Goal: Information Seeking & Learning: Learn about a topic

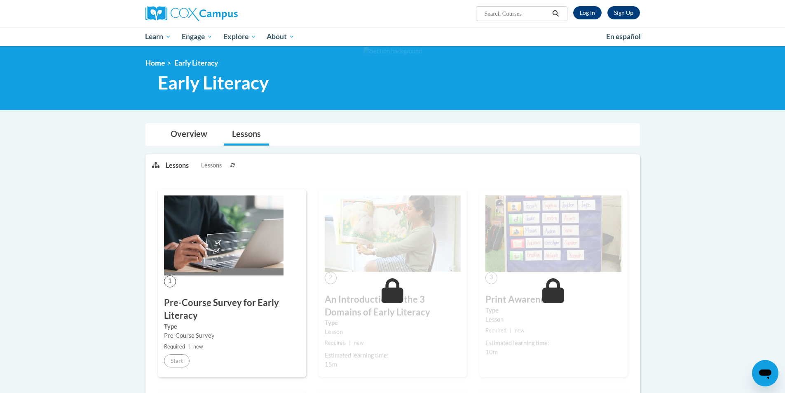
click at [583, 27] on div "Sign Up Log In Search Search..." at bounding box center [392, 13] width 519 height 27
click at [592, 10] on link "Log In" at bounding box center [587, 12] width 28 height 13
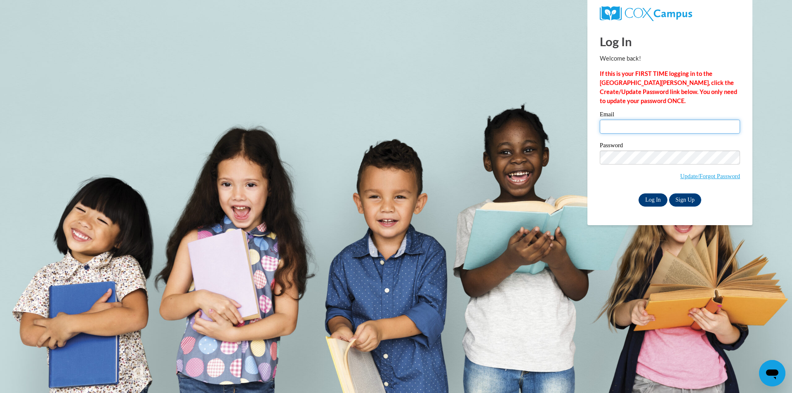
type input "lachelle.allen1@students.cau.edu"
click at [652, 196] on input "Log In" at bounding box center [652, 199] width 29 height 13
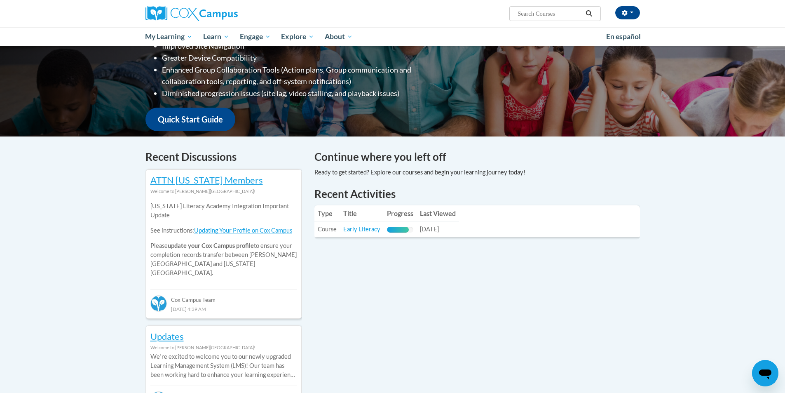
scroll to position [206, 0]
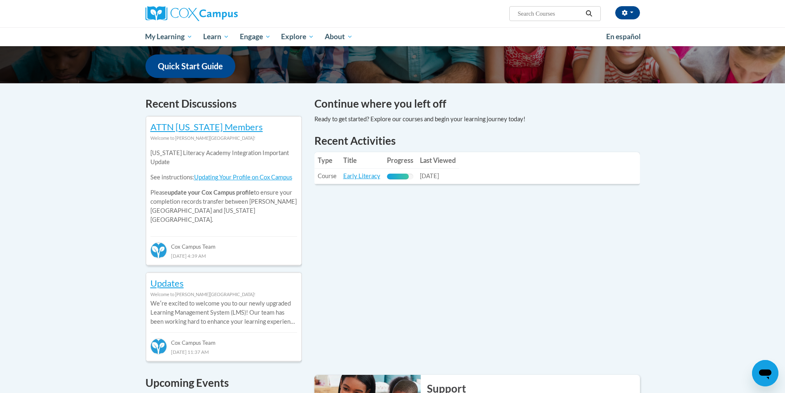
click at [395, 176] on div "83% Complete" at bounding box center [398, 177] width 22 height 6
click at [346, 178] on link "Early Literacy" at bounding box center [361, 175] width 37 height 7
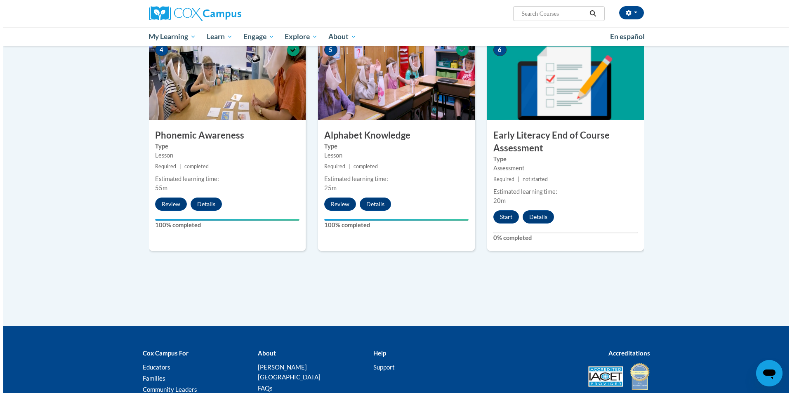
scroll to position [412, 0]
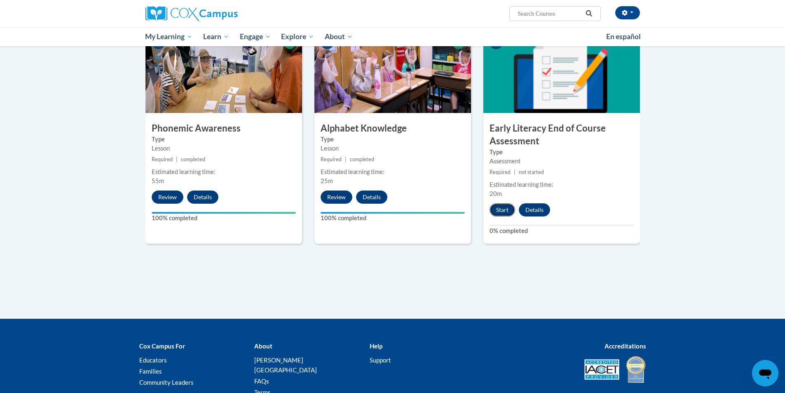
click at [493, 213] on button "Start" at bounding box center [503, 209] width 26 height 13
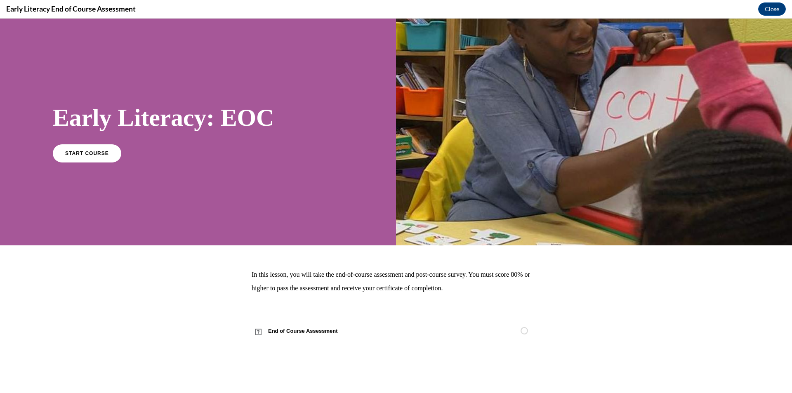
scroll to position [0, 0]
click at [78, 157] on link "START COURSE" at bounding box center [87, 152] width 72 height 19
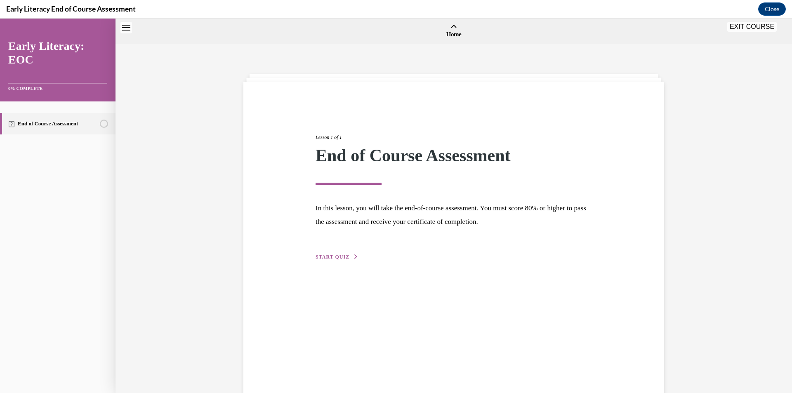
scroll to position [26, 0]
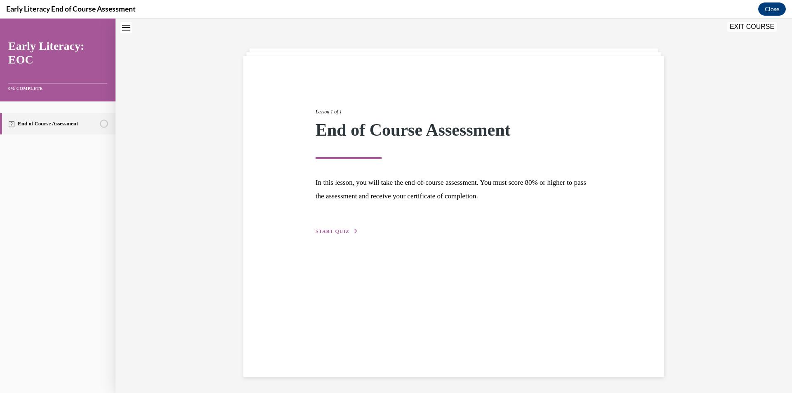
click at [319, 233] on span "START QUIZ" at bounding box center [332, 231] width 34 height 6
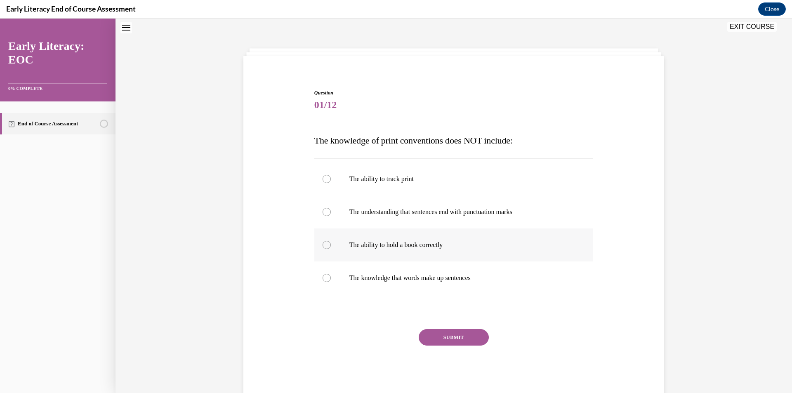
click at [378, 248] on p "The ability to hold a book correctly" at bounding box center [460, 245] width 223 height 8
click at [460, 334] on button "SUBMIT" at bounding box center [453, 337] width 70 height 16
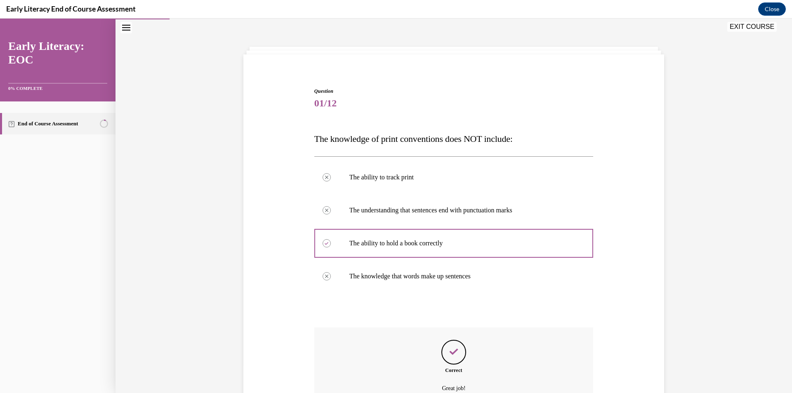
scroll to position [113, 0]
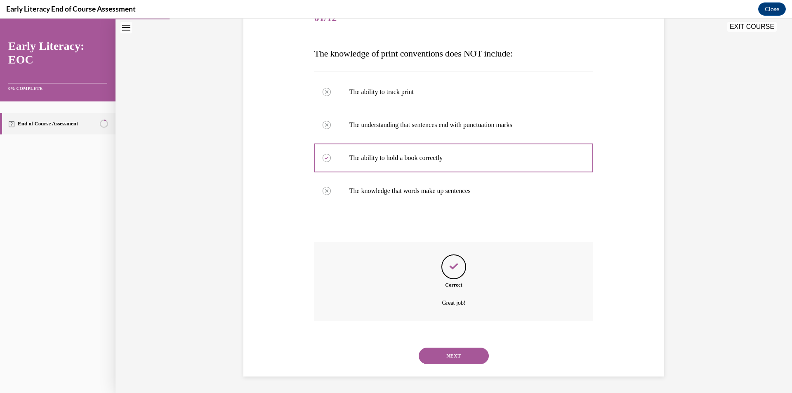
click at [453, 352] on button "NEXT" at bounding box center [453, 356] width 70 height 16
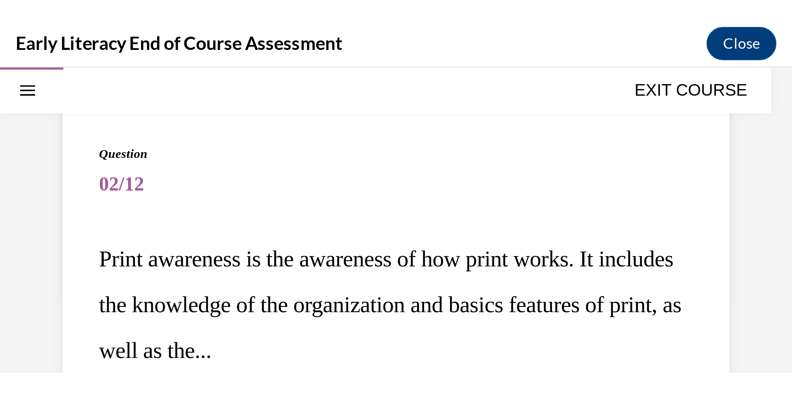
scroll to position [49, 0]
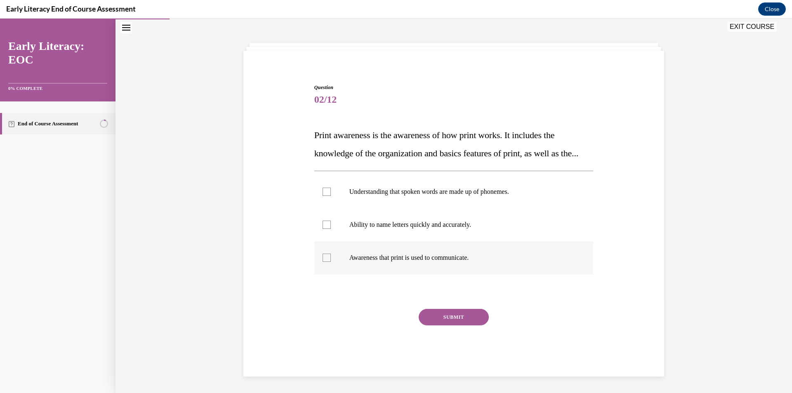
click at [390, 261] on p "Awareness that print is used to communicate." at bounding box center [460, 258] width 223 height 8
click at [439, 315] on button "SUBMIT" at bounding box center [453, 317] width 70 height 16
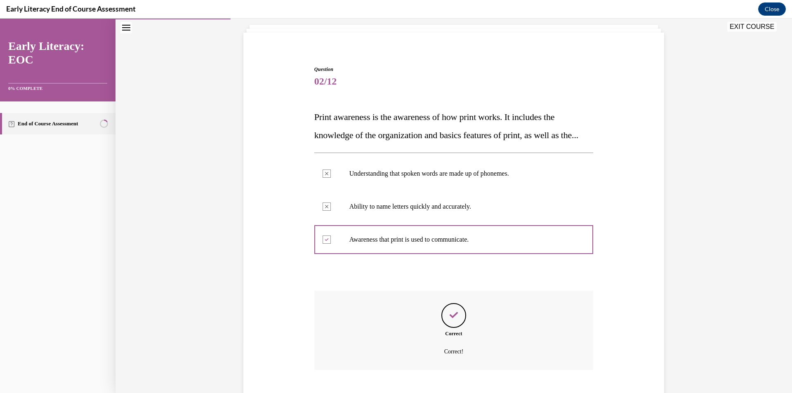
scroll to position [116, 0]
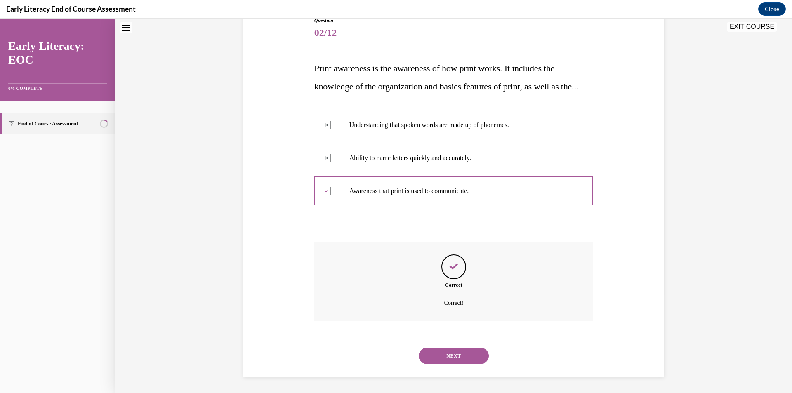
click at [478, 357] on button "NEXT" at bounding box center [453, 356] width 70 height 16
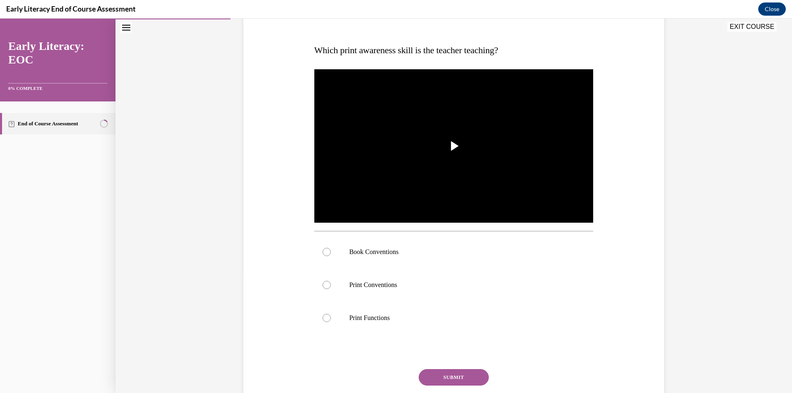
scroll to position [93, 0]
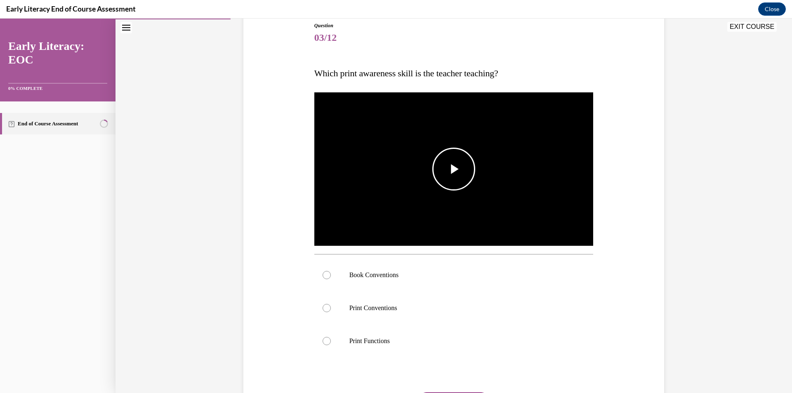
click at [453, 169] on span "Video player" at bounding box center [453, 169] width 0 height 0
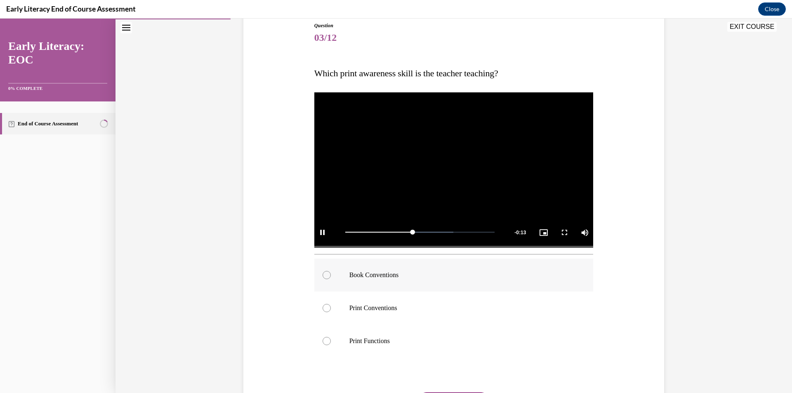
click at [409, 284] on div at bounding box center [453, 274] width 279 height 33
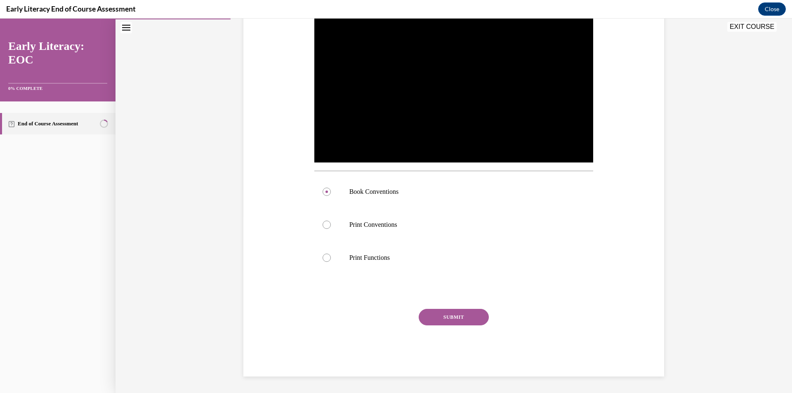
click at [474, 314] on button "SUBMIT" at bounding box center [453, 317] width 70 height 16
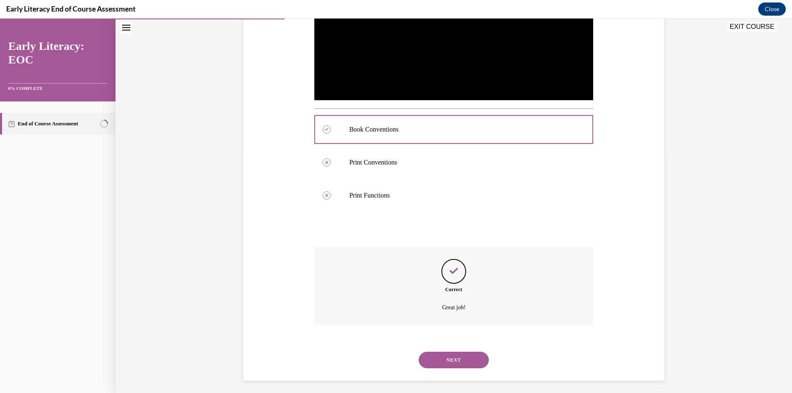
scroll to position [242, 0]
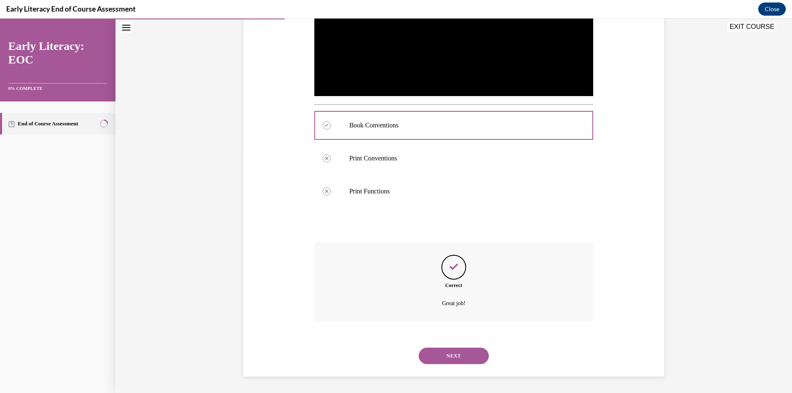
click at [458, 350] on button "NEXT" at bounding box center [453, 356] width 70 height 16
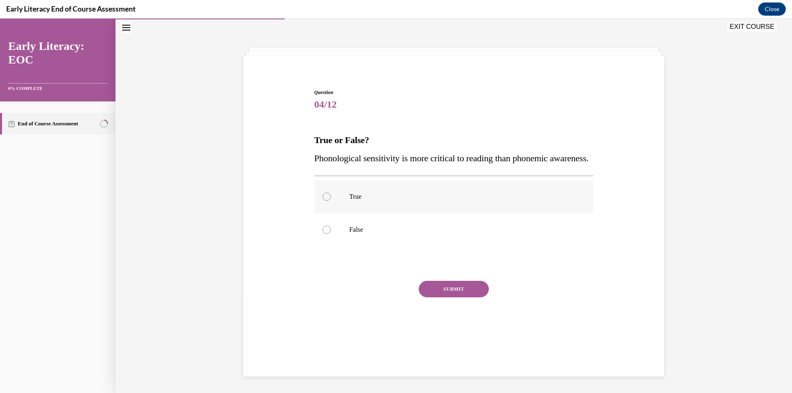
click at [350, 213] on div at bounding box center [453, 196] width 279 height 33
drag, startPoint x: 473, startPoint y: 309, endPoint x: 363, endPoint y: 243, distance: 127.8
click at [363, 243] on div "Question 04/12 True or False? Phonological sensitivity is more critical to read…" at bounding box center [453, 219] width 279 height 260
click at [363, 243] on div at bounding box center [453, 229] width 279 height 33
click at [442, 297] on button "SUBMIT" at bounding box center [453, 289] width 70 height 16
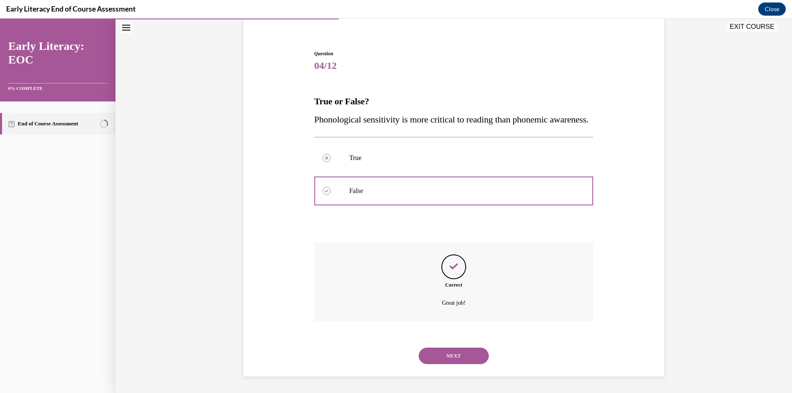
scroll to position [83, 0]
click at [454, 352] on button "NEXT" at bounding box center [453, 356] width 70 height 16
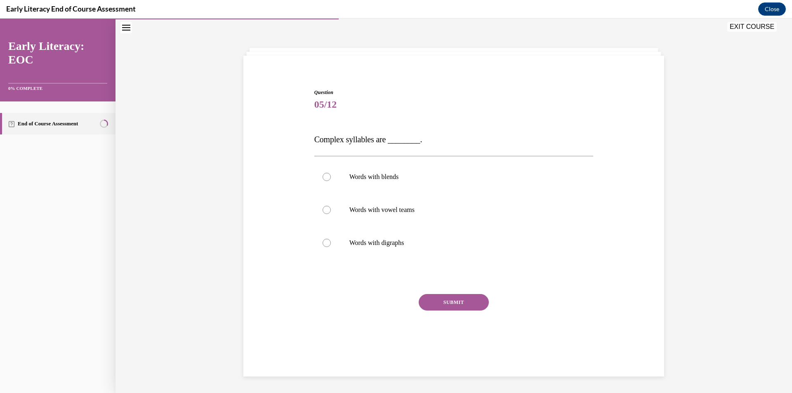
scroll to position [26, 0]
click at [382, 180] on p "Words with blends" at bounding box center [460, 177] width 223 height 8
click at [463, 307] on button "SUBMIT" at bounding box center [453, 302] width 70 height 16
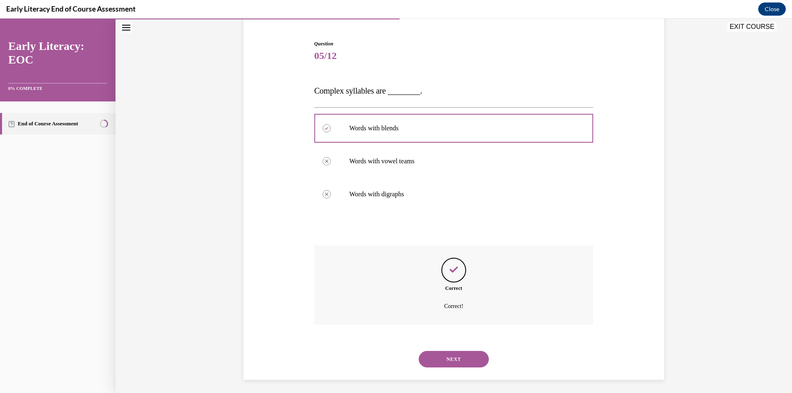
scroll to position [78, 0]
click at [449, 358] on button "NEXT" at bounding box center [453, 356] width 70 height 16
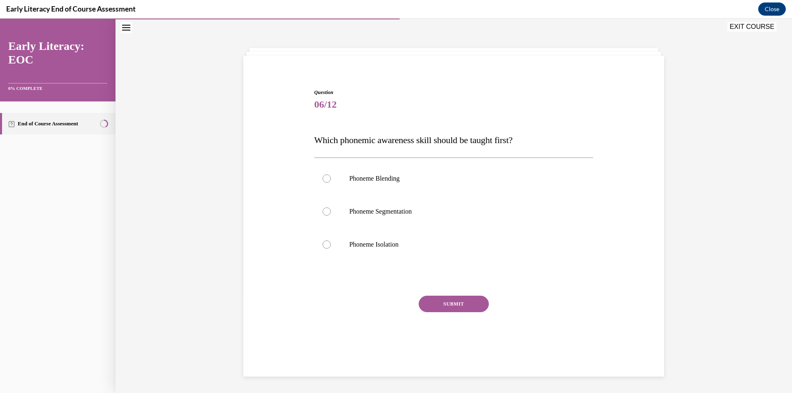
scroll to position [26, 0]
click at [427, 263] on div "Phoneme Blending Phoneme Segmentation Phoneme Isolation" at bounding box center [453, 211] width 279 height 108
click at [427, 247] on p "Phoneme Isolation" at bounding box center [460, 244] width 223 height 8
click at [439, 297] on button "SUBMIT" at bounding box center [453, 304] width 70 height 16
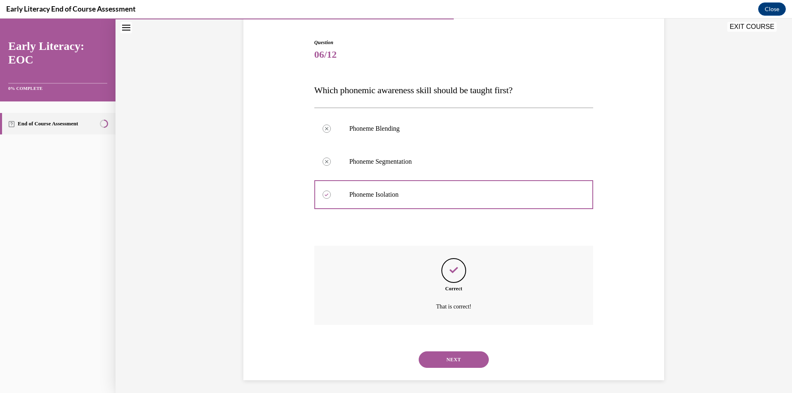
scroll to position [80, 0]
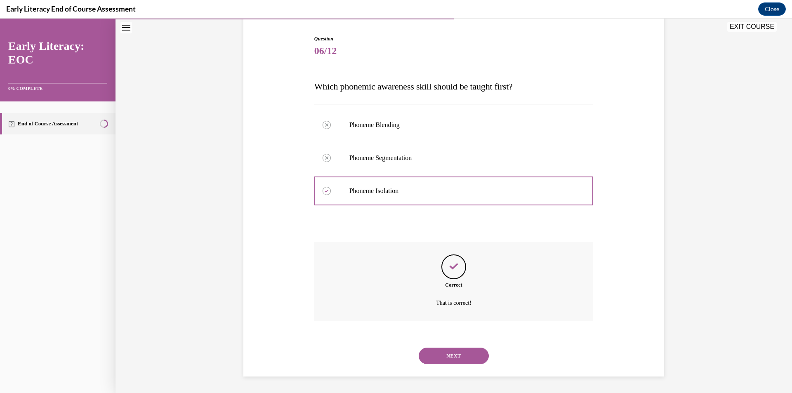
click at [454, 353] on button "NEXT" at bounding box center [453, 356] width 70 height 16
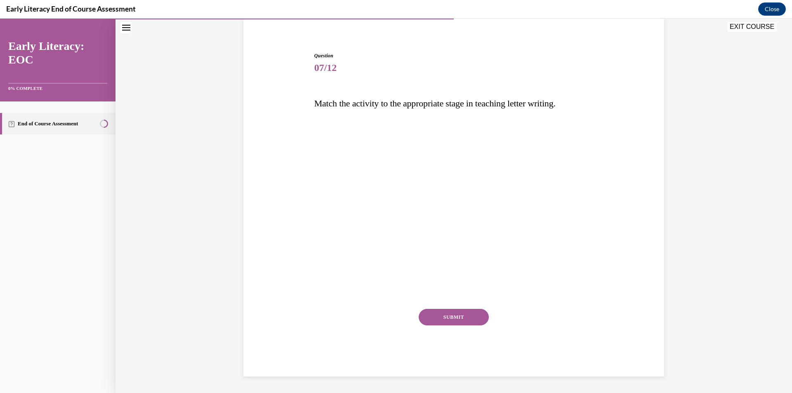
scroll to position [49, 0]
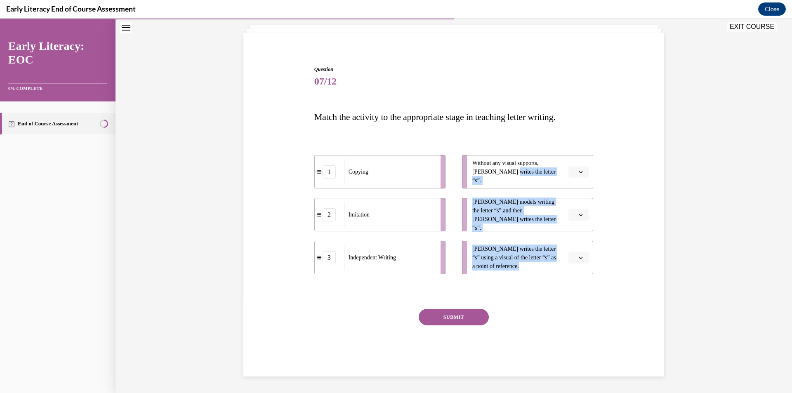
drag, startPoint x: 490, startPoint y: 175, endPoint x: 495, endPoint y: 182, distance: 8.9
click at [474, 287] on div "Question 07/12 Match the activity to the appropriate stage in teaching letter w…" at bounding box center [453, 221] width 279 height 311
click at [570, 167] on button "button" at bounding box center [578, 172] width 20 height 12
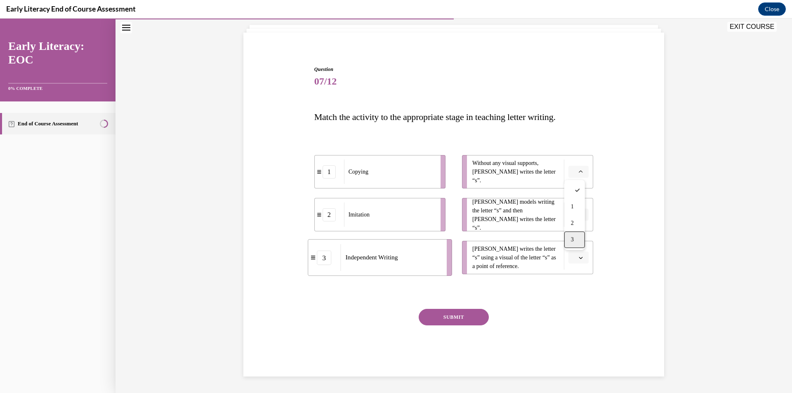
click at [571, 246] on div "3" at bounding box center [574, 239] width 21 height 16
click at [573, 216] on span "Please select an option" at bounding box center [574, 215] width 3 height 8
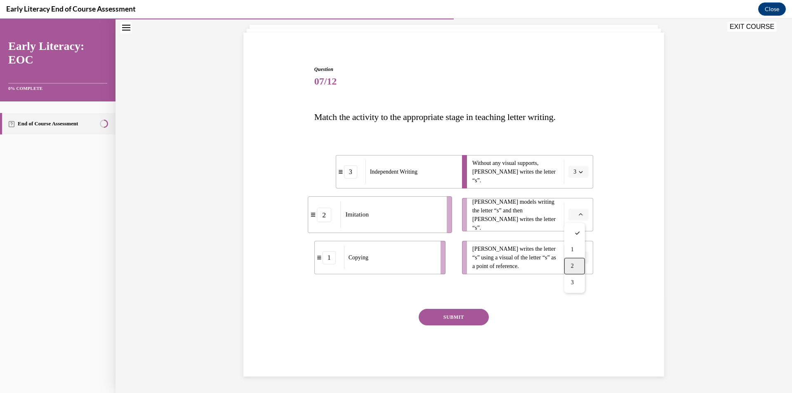
click at [570, 260] on div "2" at bounding box center [574, 266] width 21 height 16
click at [578, 258] on icon "button" at bounding box center [580, 258] width 4 height 4
click at [574, 290] on div "1" at bounding box center [574, 292] width 21 height 16
click at [453, 314] on button "SUBMIT" at bounding box center [453, 317] width 70 height 16
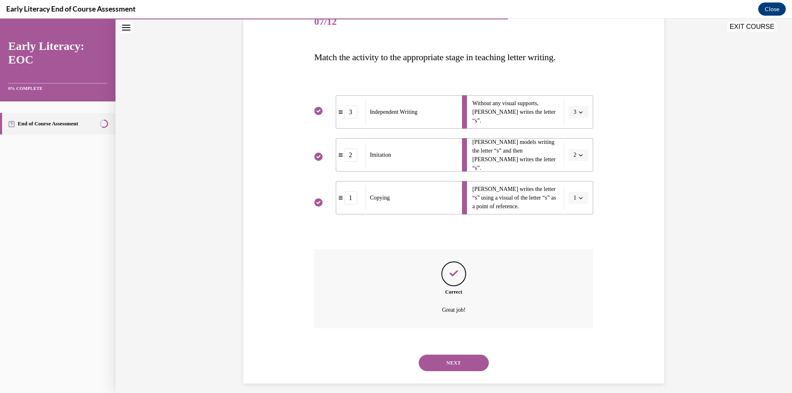
scroll to position [116, 0]
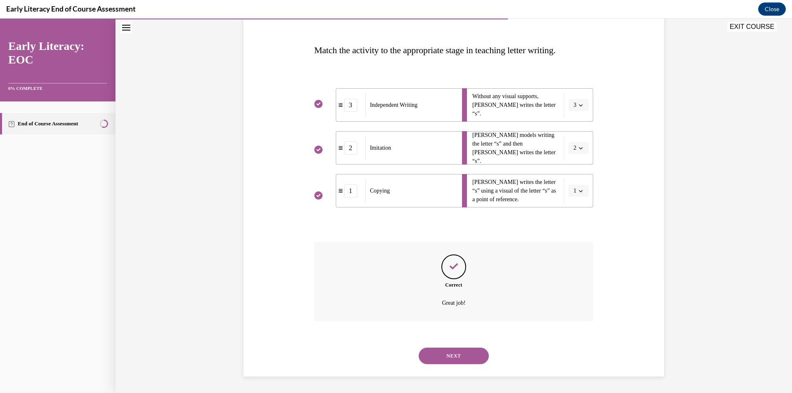
click at [452, 354] on button "NEXT" at bounding box center [453, 356] width 70 height 16
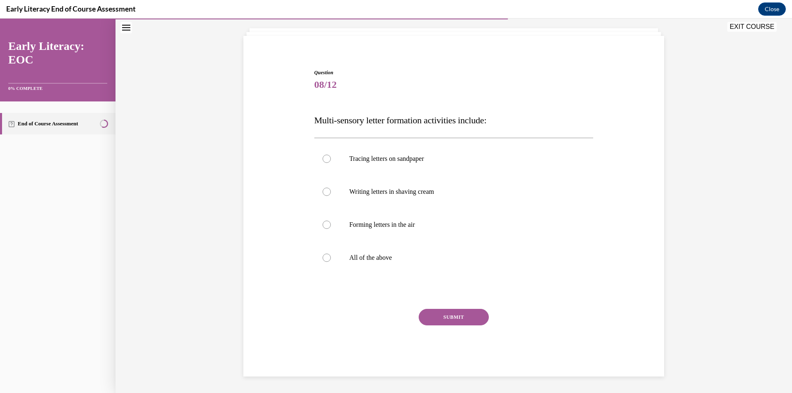
scroll to position [46, 0]
click at [408, 258] on p "All of the above" at bounding box center [460, 258] width 223 height 8
click at [449, 319] on button "SUBMIT" at bounding box center [453, 317] width 70 height 16
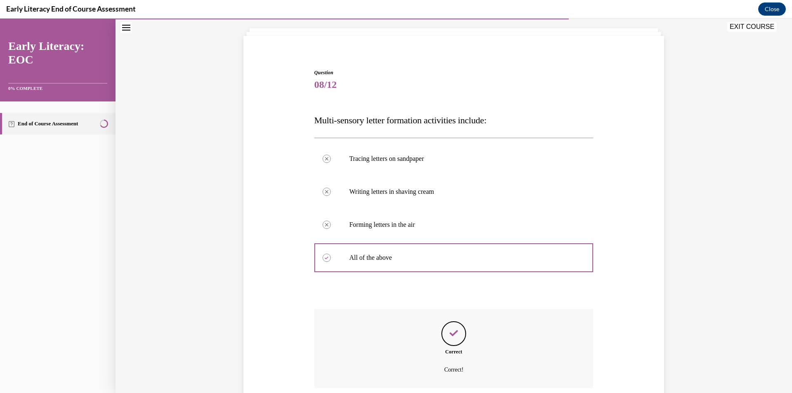
scroll to position [113, 0]
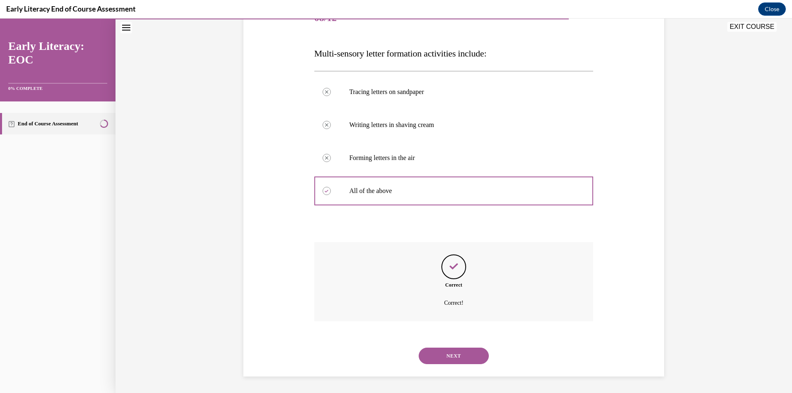
click at [459, 353] on button "NEXT" at bounding box center [453, 356] width 70 height 16
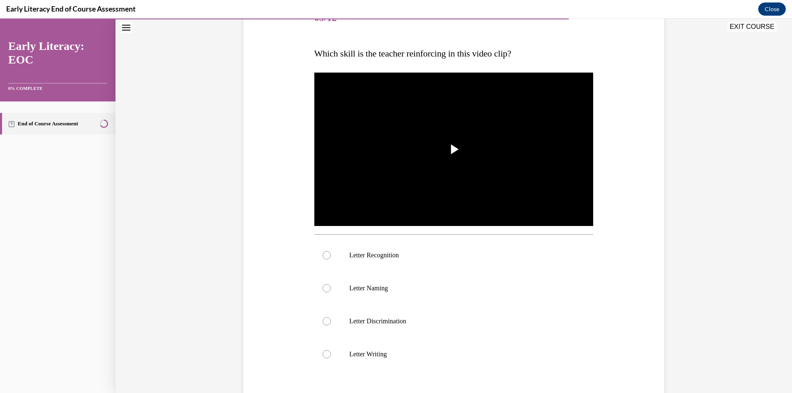
scroll to position [93, 0]
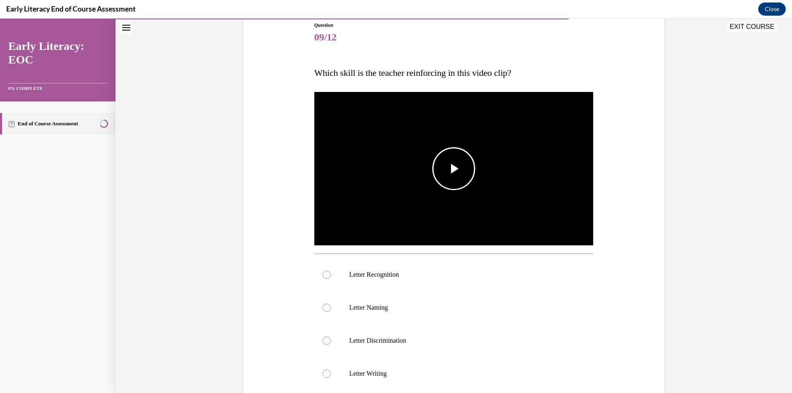
click at [453, 169] on span "Video player" at bounding box center [453, 169] width 0 height 0
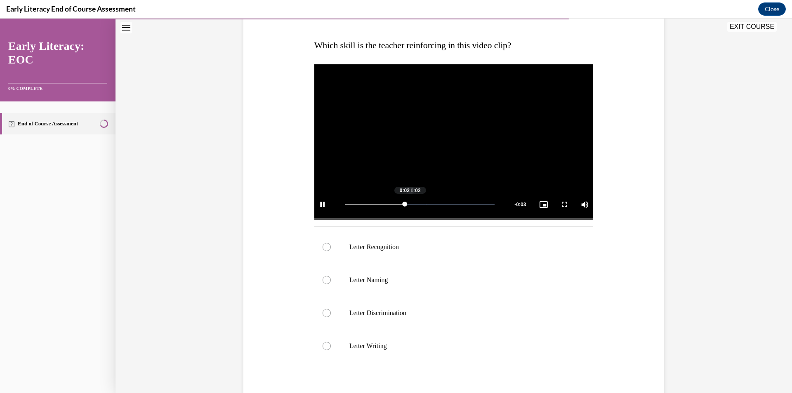
scroll to position [135, 0]
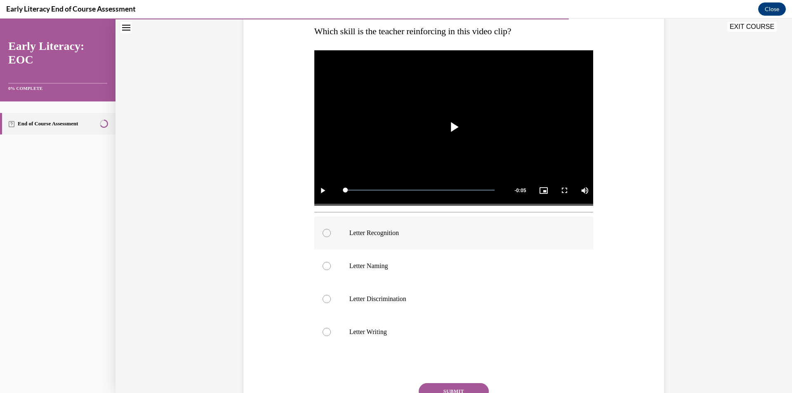
click at [407, 242] on div at bounding box center [453, 232] width 279 height 33
click at [439, 385] on button "SUBMIT" at bounding box center [453, 391] width 70 height 16
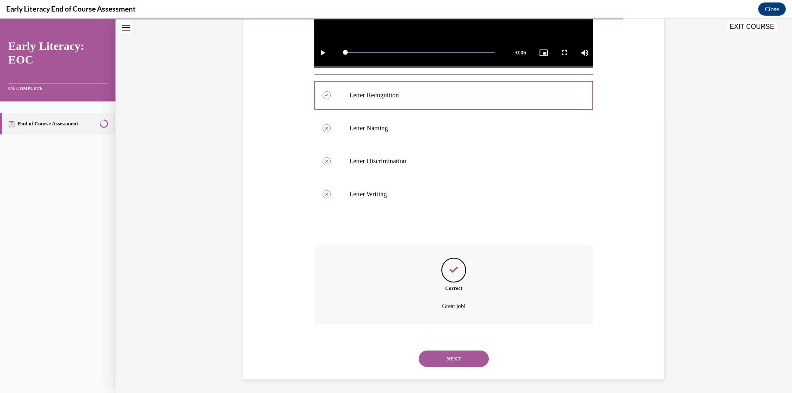
scroll to position [275, 0]
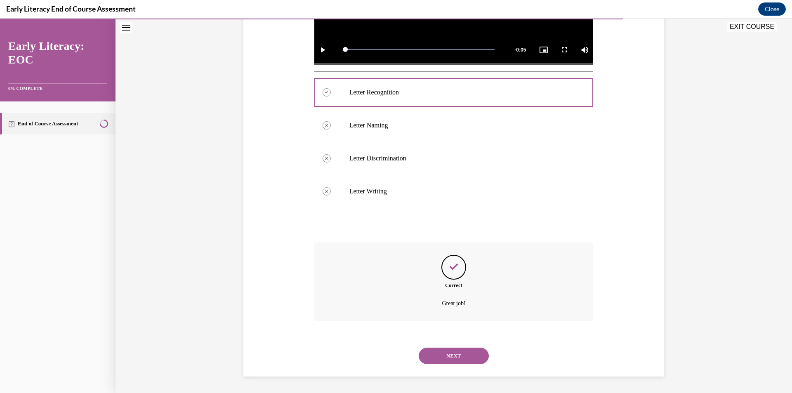
click at [452, 357] on button "NEXT" at bounding box center [453, 356] width 70 height 16
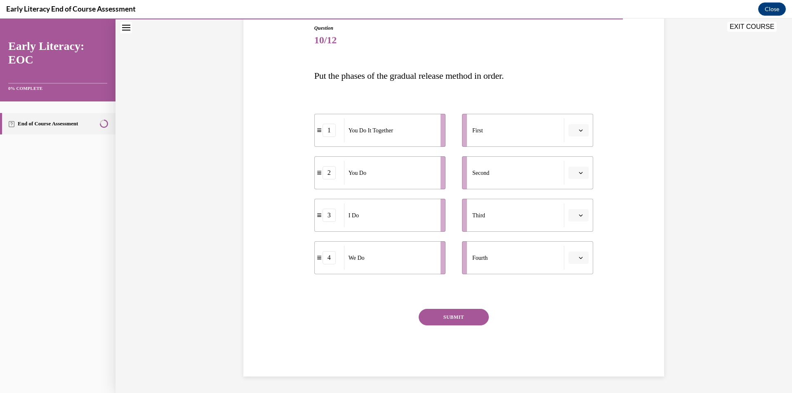
scroll to position [90, 0]
click at [578, 219] on button "button" at bounding box center [578, 215] width 20 height 12
click at [577, 251] on div "1" at bounding box center [574, 250] width 21 height 16
click at [578, 218] on button "1" at bounding box center [578, 215] width 20 height 12
click at [583, 130] on button "button" at bounding box center [578, 130] width 20 height 12
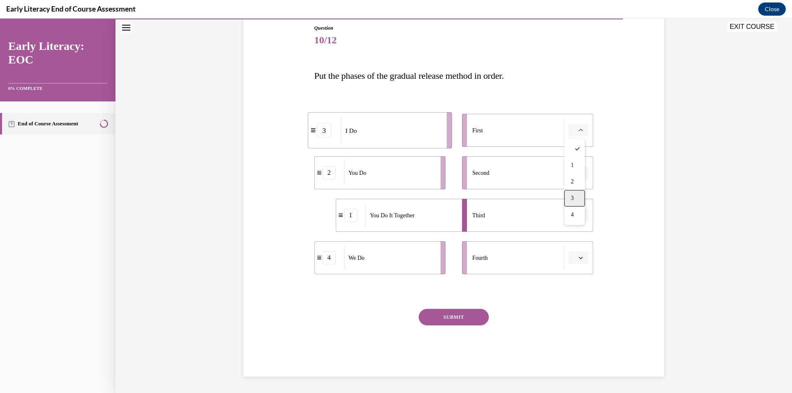
click at [575, 198] on div "3" at bounding box center [574, 198] width 21 height 16
click at [579, 261] on button "button" at bounding box center [578, 257] width 20 height 12
click at [578, 217] on icon "button" at bounding box center [580, 215] width 4 height 4
click at [574, 263] on div "2" at bounding box center [572, 266] width 21 height 16
click at [578, 172] on icon "button" at bounding box center [580, 173] width 4 height 4
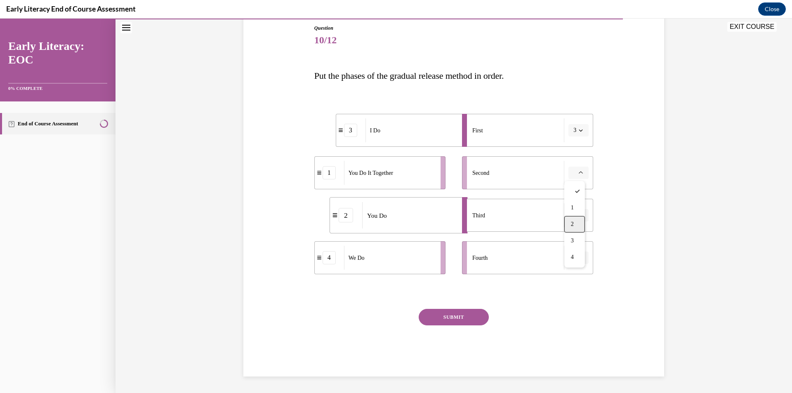
click at [575, 221] on div "2" at bounding box center [574, 224] width 21 height 16
click at [579, 252] on button "button" at bounding box center [578, 257] width 20 height 12
click at [573, 308] on span "2" at bounding box center [572, 309] width 3 height 7
click at [579, 174] on icon "button" at bounding box center [581, 173] width 4 height 2
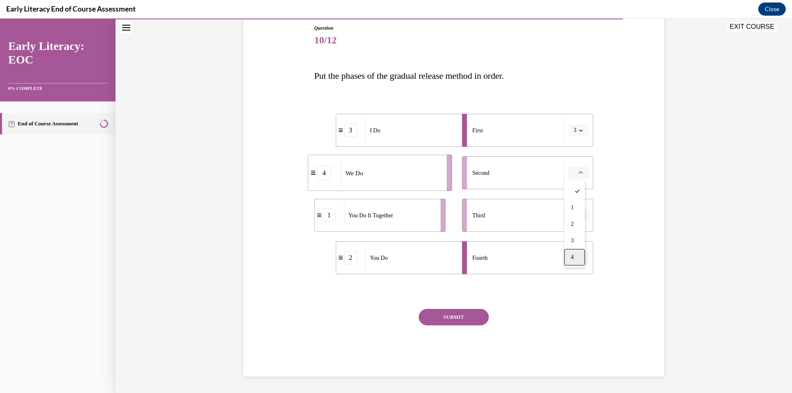
click at [578, 251] on div "4" at bounding box center [574, 257] width 21 height 16
click at [580, 218] on button "button" at bounding box center [578, 215] width 20 height 12
click at [575, 251] on div "1" at bounding box center [574, 250] width 21 height 16
click at [468, 310] on button "SUBMIT" at bounding box center [453, 317] width 70 height 16
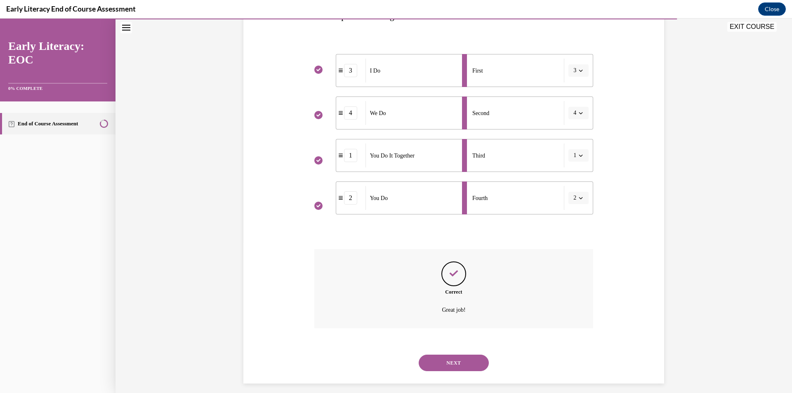
scroll to position [157, 0]
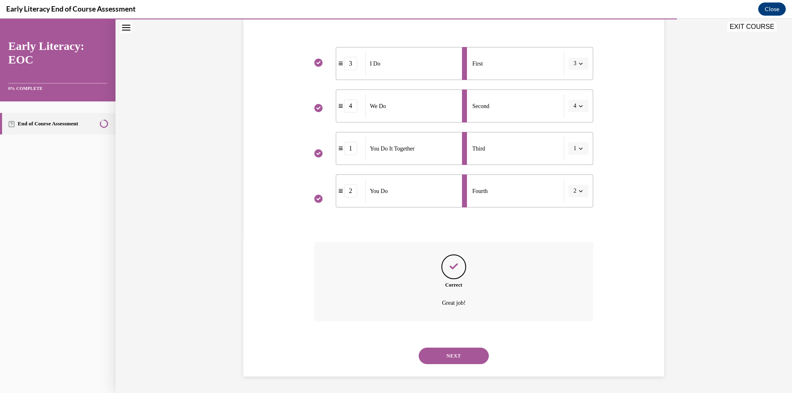
click at [466, 349] on button "NEXT" at bounding box center [453, 356] width 70 height 16
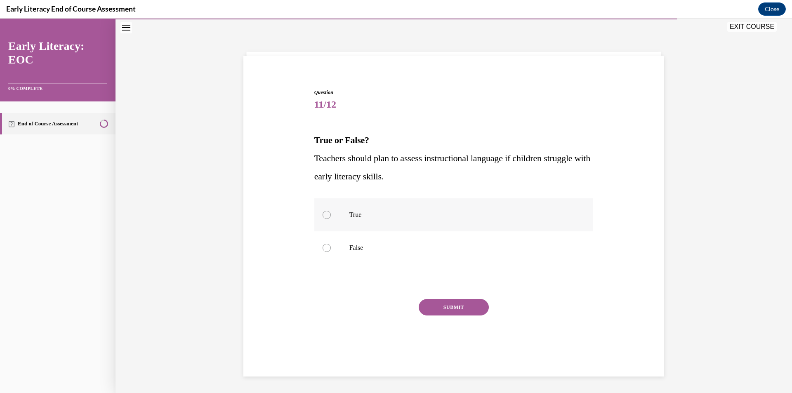
click at [339, 218] on div at bounding box center [453, 214] width 279 height 33
click at [454, 314] on button "SUBMIT" at bounding box center [453, 307] width 70 height 16
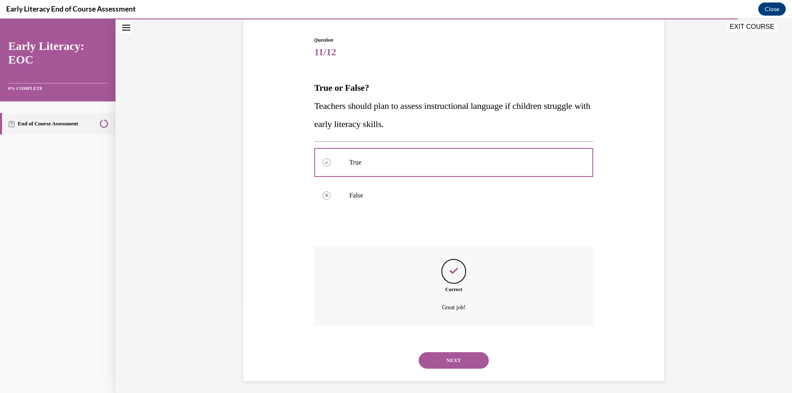
scroll to position [83, 0]
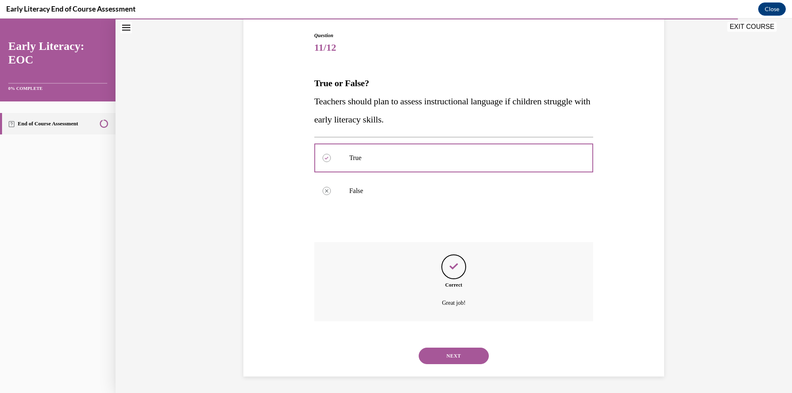
click at [449, 354] on button "NEXT" at bounding box center [453, 356] width 70 height 16
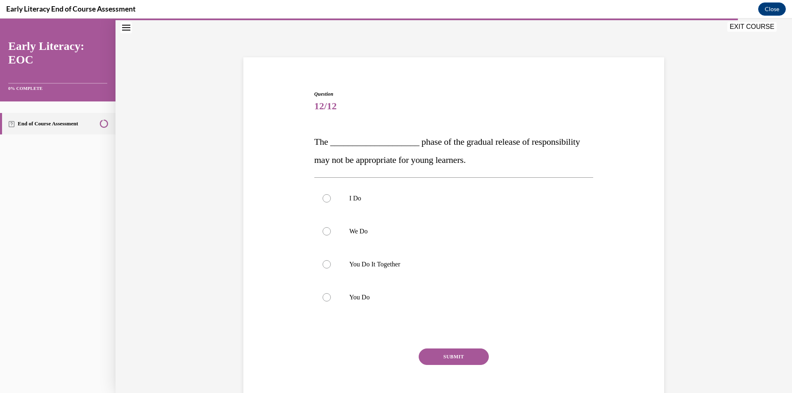
scroll to position [24, 0]
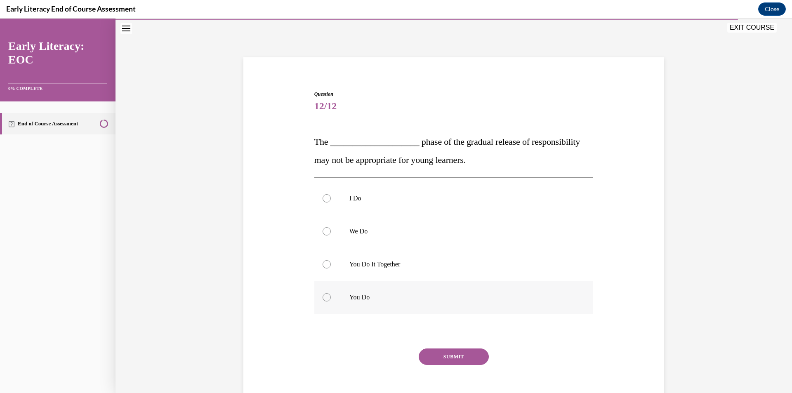
click at [397, 297] on p "You Do" at bounding box center [460, 297] width 223 height 8
click at [402, 268] on p "You Do It Together" at bounding box center [460, 264] width 223 height 8
click at [450, 369] on div "SUBMIT" at bounding box center [453, 368] width 279 height 41
click at [446, 352] on button "SUBMIT" at bounding box center [453, 356] width 70 height 16
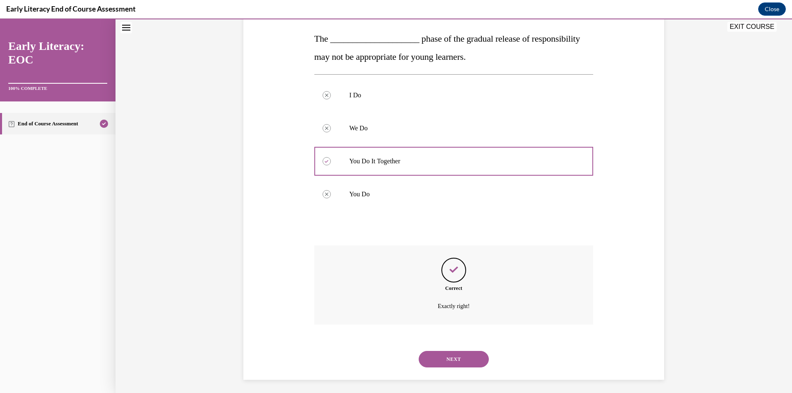
scroll to position [131, 0]
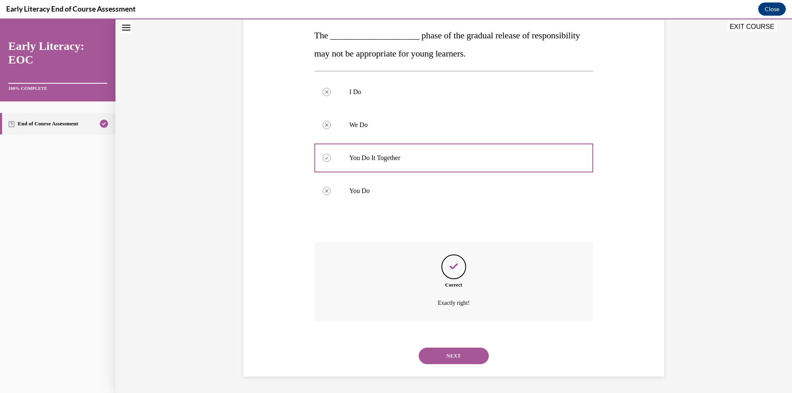
click at [458, 358] on button "NEXT" at bounding box center [453, 356] width 70 height 16
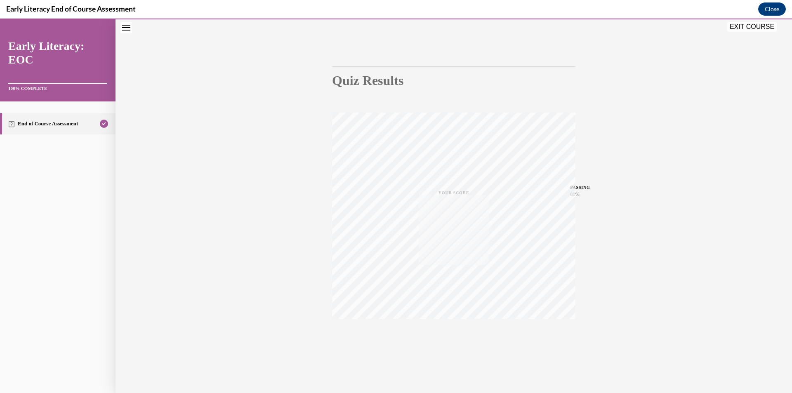
scroll to position [48, 0]
drag, startPoint x: 752, startPoint y: 28, endPoint x: 330, endPoint y: 99, distance: 427.9
click at [752, 28] on button "EXIT COURSE" at bounding box center [751, 27] width 49 height 10
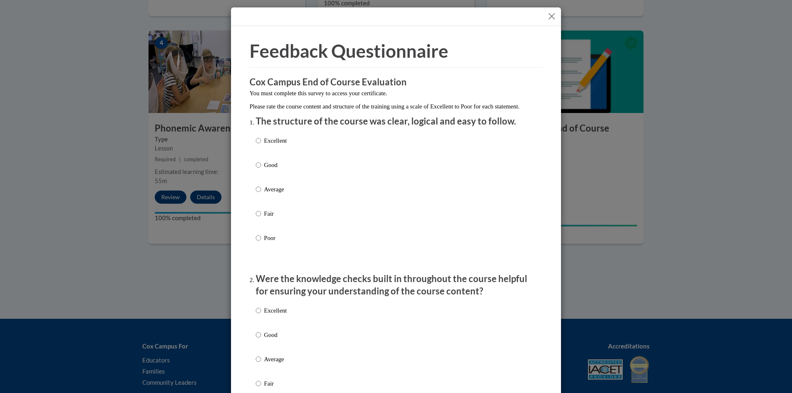
click at [265, 193] on p "Average" at bounding box center [275, 189] width 23 height 9
click at [261, 193] on input "Average" at bounding box center [258, 189] width 5 height 9
radio input "true"
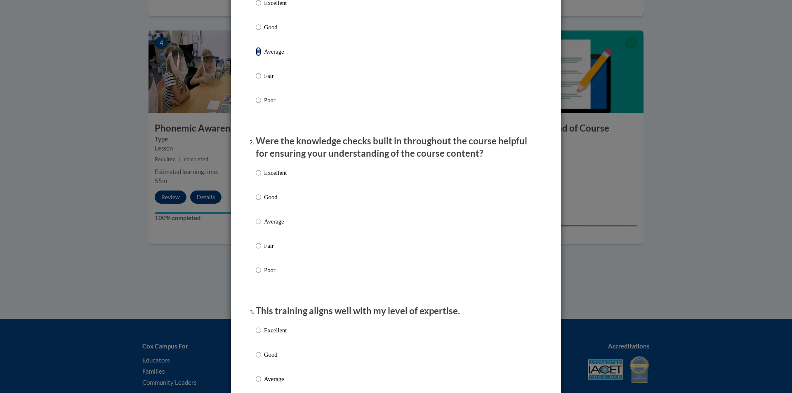
scroll to position [165, 0]
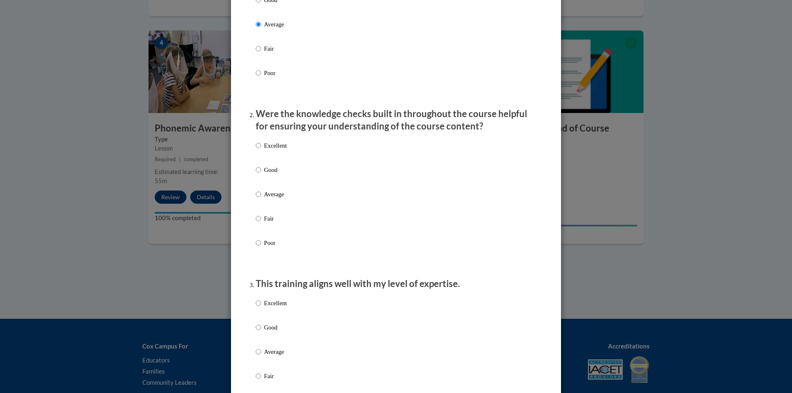
click at [287, 200] on div "Excellent Good Average Fair Poor" at bounding box center [396, 204] width 280 height 134
click at [273, 199] on p "Average" at bounding box center [275, 194] width 23 height 9
click at [261, 199] on input "Average" at bounding box center [258, 194] width 5 height 9
radio input "true"
click at [261, 345] on label "Good" at bounding box center [271, 334] width 31 height 22
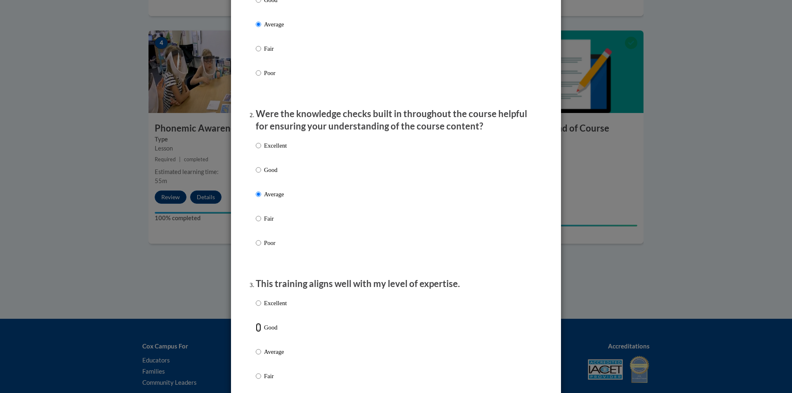
click at [261, 332] on input "Good" at bounding box center [258, 327] width 5 height 9
radio input "true"
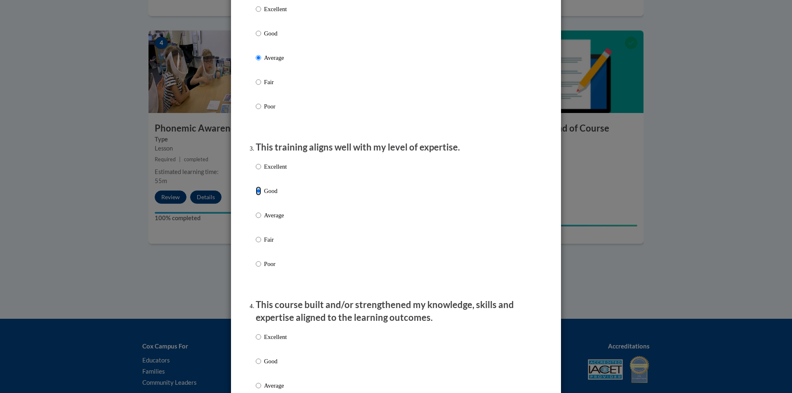
scroll to position [371, 0]
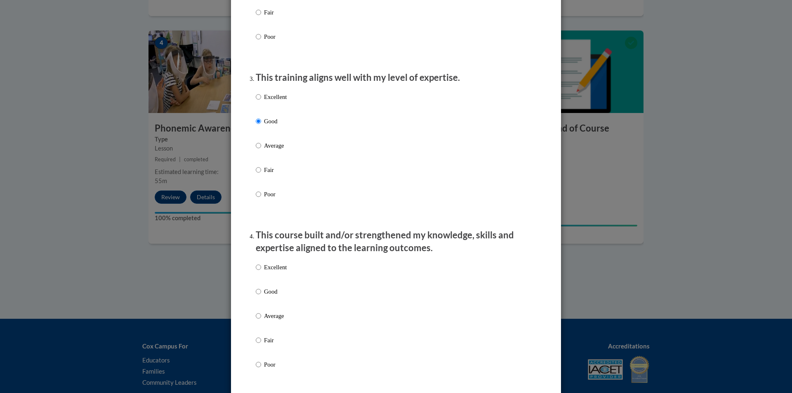
click at [259, 301] on label "Good" at bounding box center [271, 298] width 31 height 22
click at [259, 296] on input "Good" at bounding box center [258, 291] width 5 height 9
radio input "true"
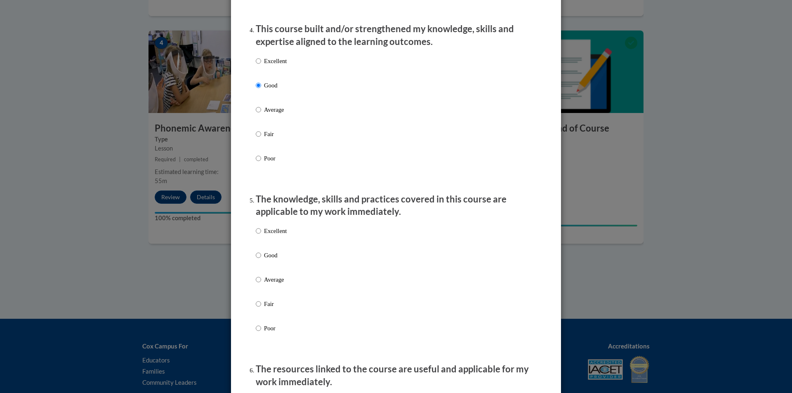
click at [264, 258] on p "Good" at bounding box center [275, 255] width 23 height 9
click at [261, 258] on input "Good" at bounding box center [258, 255] width 5 height 9
radio input "true"
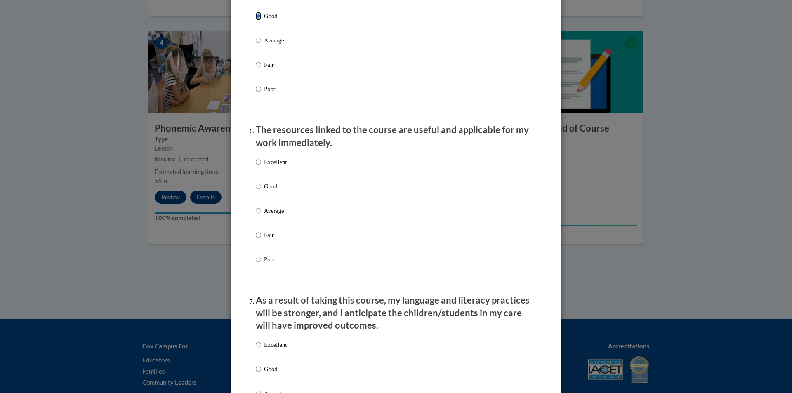
scroll to position [824, 0]
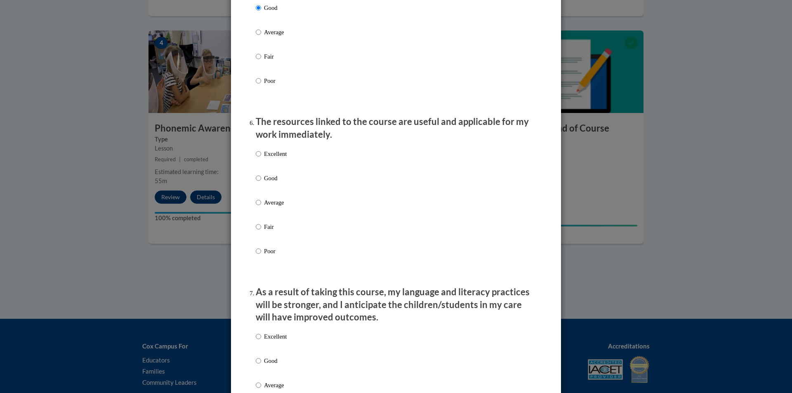
click at [264, 182] on p "Good" at bounding box center [275, 178] width 23 height 9
click at [261, 182] on input "Good" at bounding box center [258, 178] width 5 height 9
radio input "true"
click at [270, 365] on p "Good" at bounding box center [275, 360] width 23 height 9
click at [261, 365] on input "Good" at bounding box center [258, 360] width 5 height 9
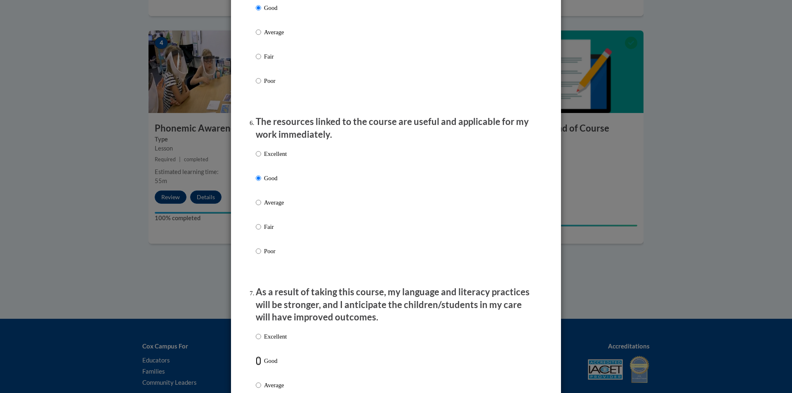
radio input "true"
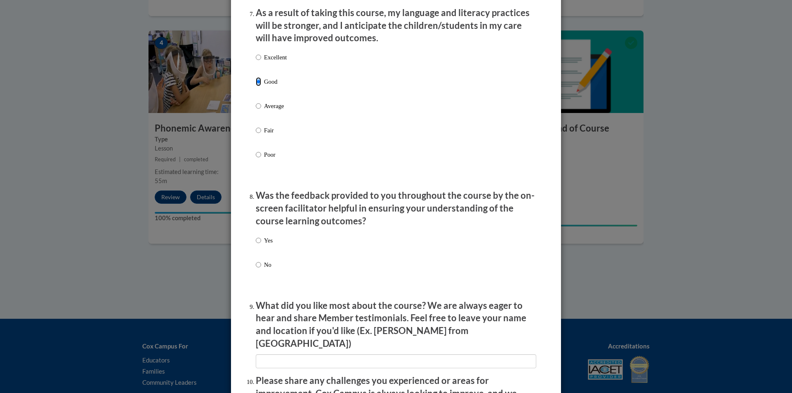
scroll to position [1113, 0]
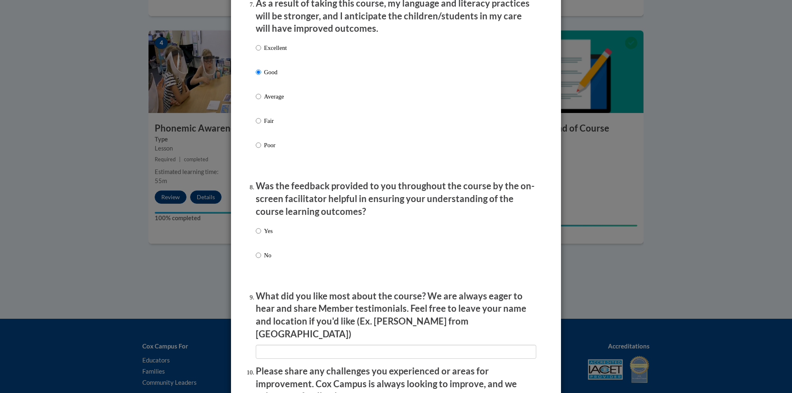
click at [265, 245] on label "Yes" at bounding box center [264, 237] width 17 height 22
click at [261, 235] on input "Yes" at bounding box center [258, 230] width 5 height 9
radio input "true"
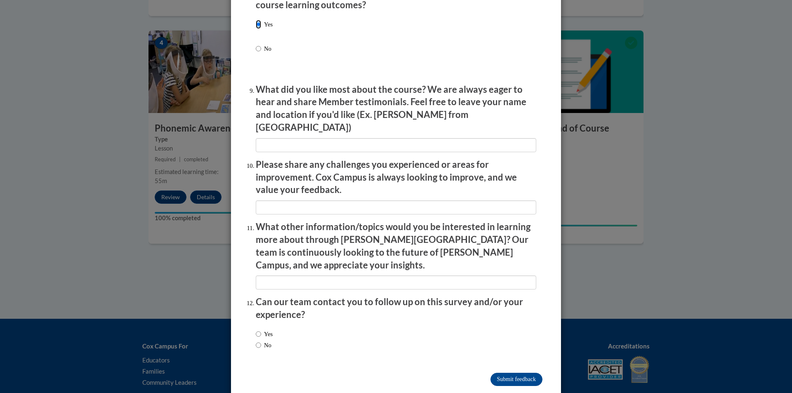
scroll to position [1320, 0]
click at [261, 329] on label "Yes" at bounding box center [264, 333] width 17 height 9
click at [261, 329] on input "Yes" at bounding box center [258, 333] width 5 height 9
radio input "true"
click at [516, 372] on input "Submit feedback" at bounding box center [516, 378] width 52 height 13
